Goal: Task Accomplishment & Management: Complete application form

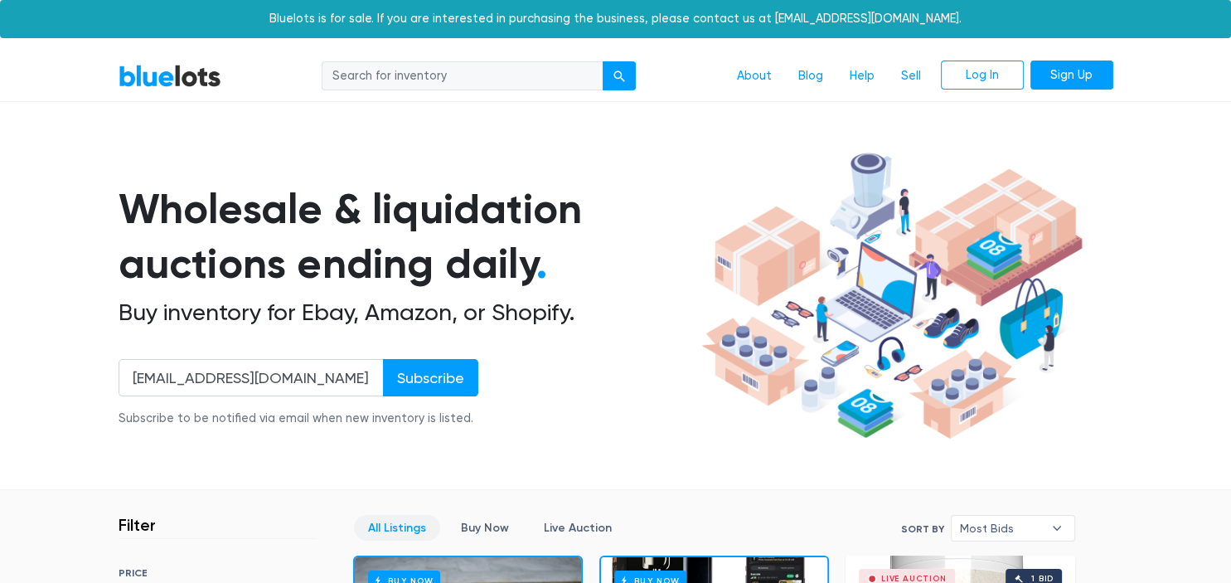
type input "[EMAIL_ADDRESS][DOMAIN_NAME]"
click at [383, 359] on input "Subscribe" at bounding box center [430, 377] width 95 height 37
click at [1046, 79] on link "Sign Up" at bounding box center [1072, 76] width 83 height 30
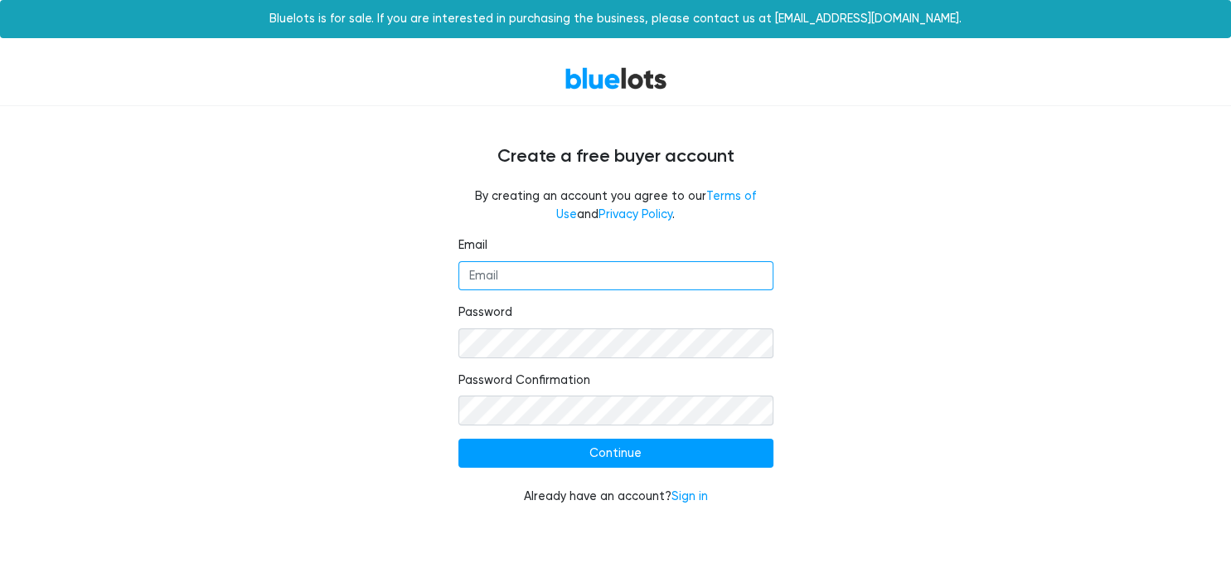
click at [724, 278] on input "Email" at bounding box center [616, 276] width 315 height 30
type input "elle86@mail.com"
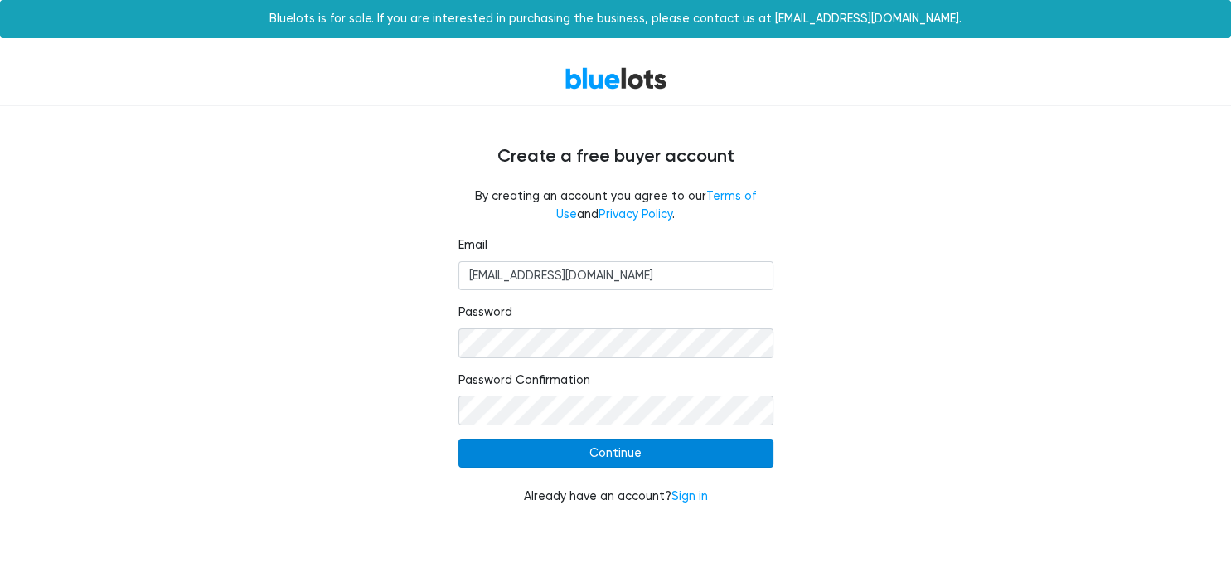
click at [708, 444] on input "Continue" at bounding box center [616, 454] width 315 height 30
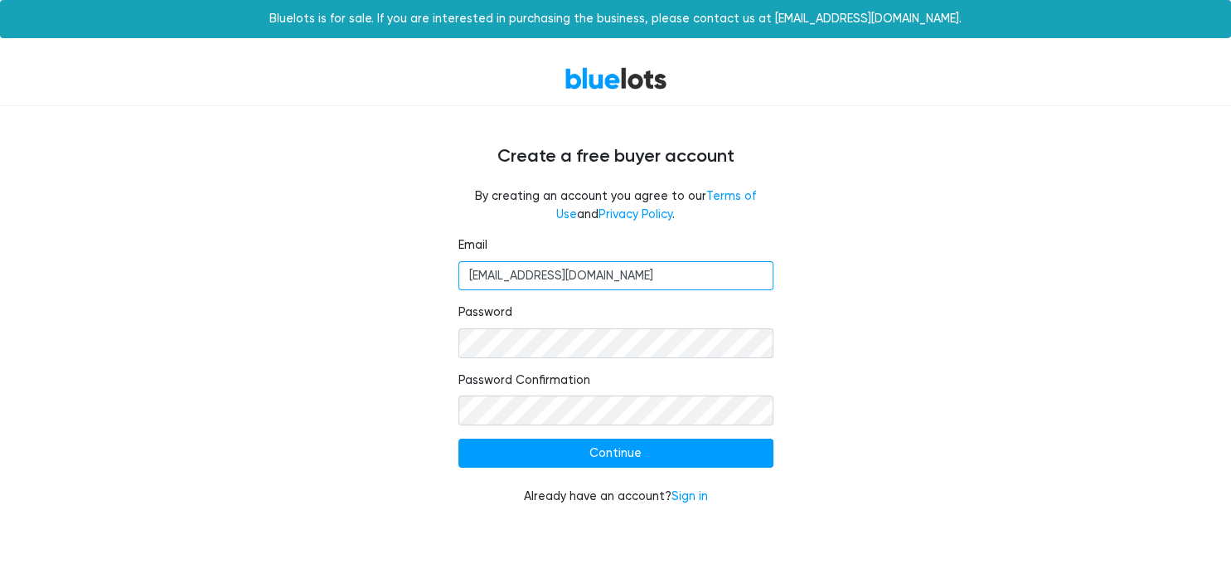
click at [597, 291] on input "[EMAIL_ADDRESS][DOMAIN_NAME]" at bounding box center [616, 276] width 315 height 30
type input "[EMAIL_ADDRESS][DOMAIN_NAME]"
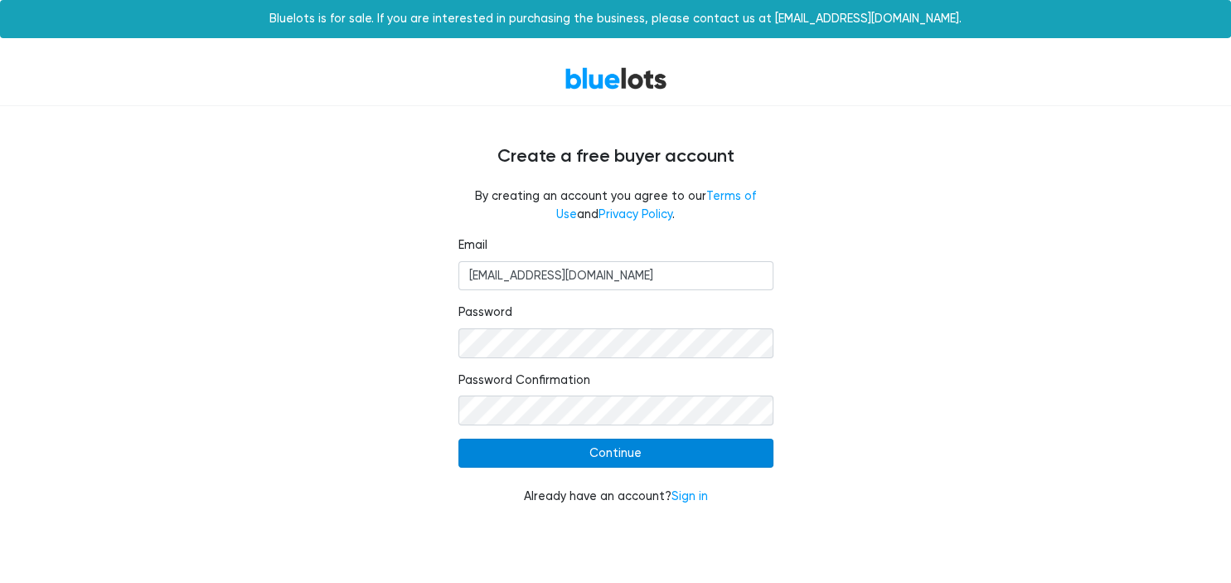
click at [680, 459] on input "Continue" at bounding box center [616, 454] width 315 height 30
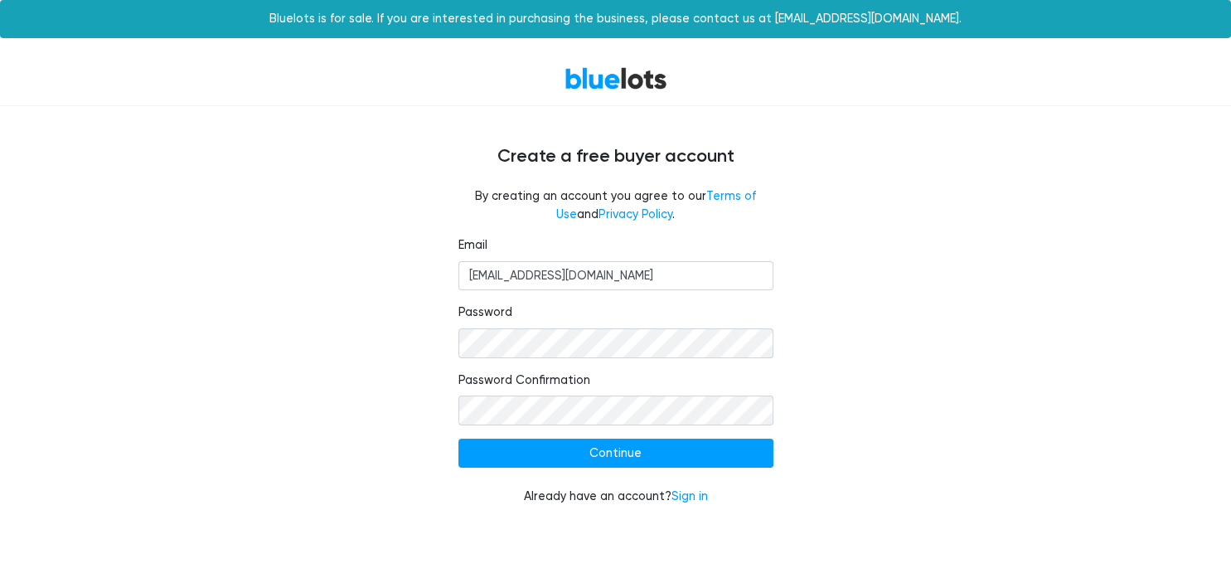
click at [680, 459] on input "Continue" at bounding box center [616, 454] width 315 height 30
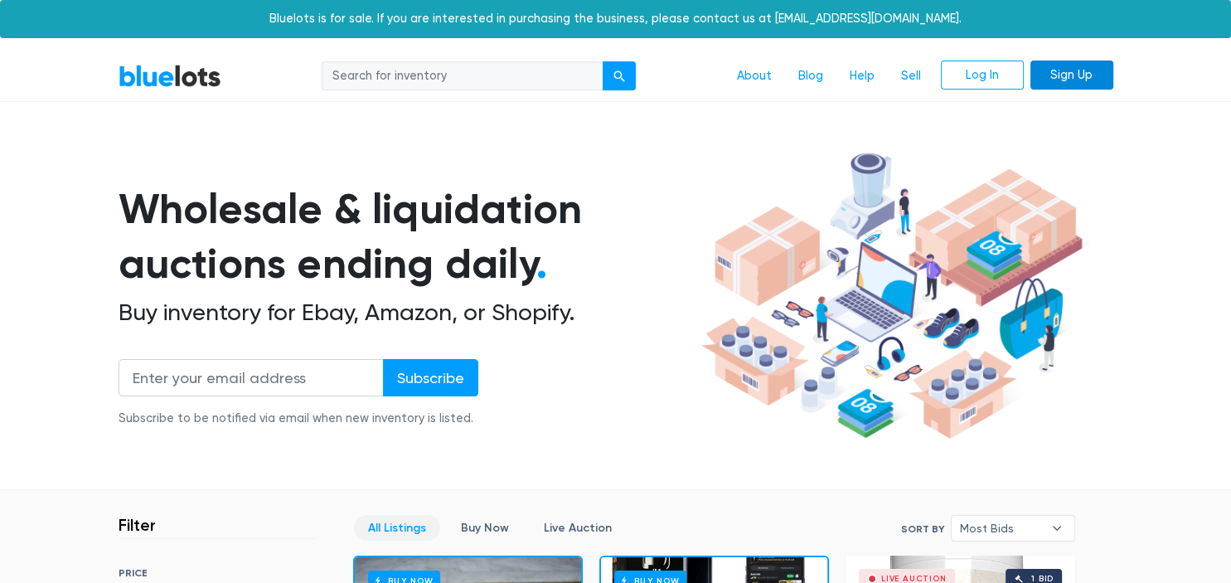
click at [1050, 72] on link "Sign Up" at bounding box center [1072, 76] width 83 height 30
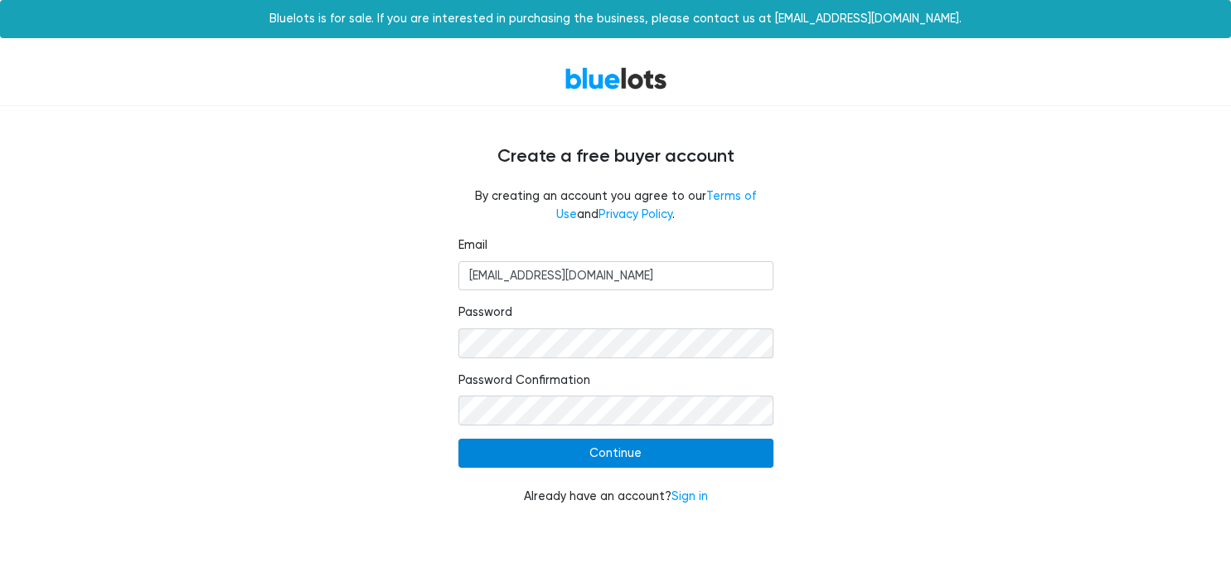
click at [605, 459] on input "Continue" at bounding box center [616, 454] width 315 height 30
